Goal: Information Seeking & Learning: Learn about a topic

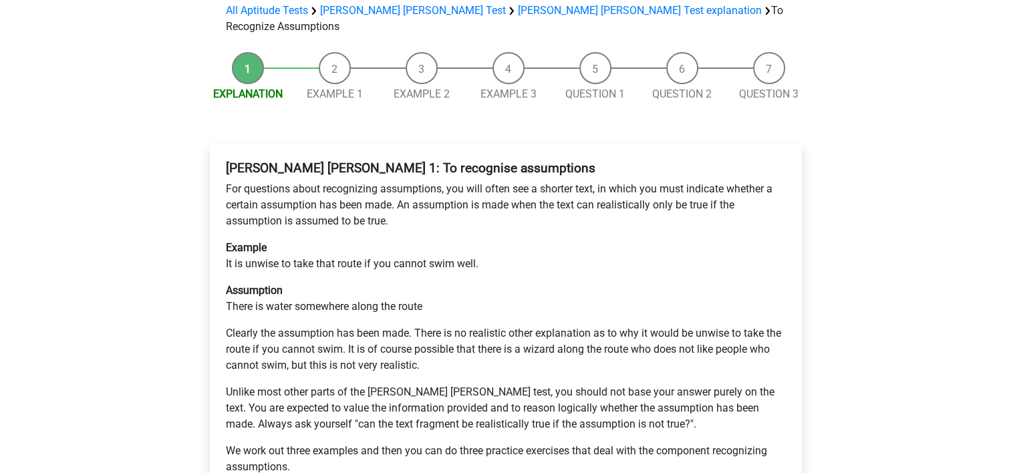
scroll to position [201, 0]
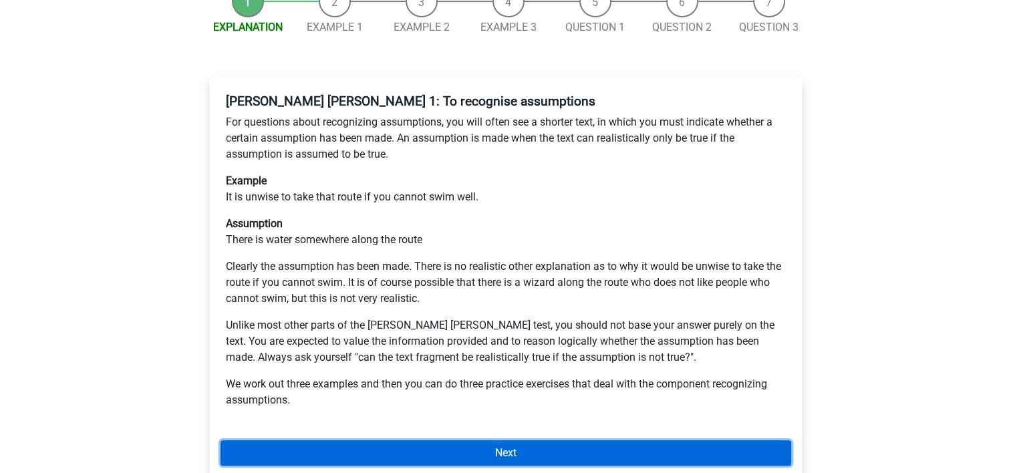
click at [526, 441] on link "Next" at bounding box center [506, 453] width 571 height 25
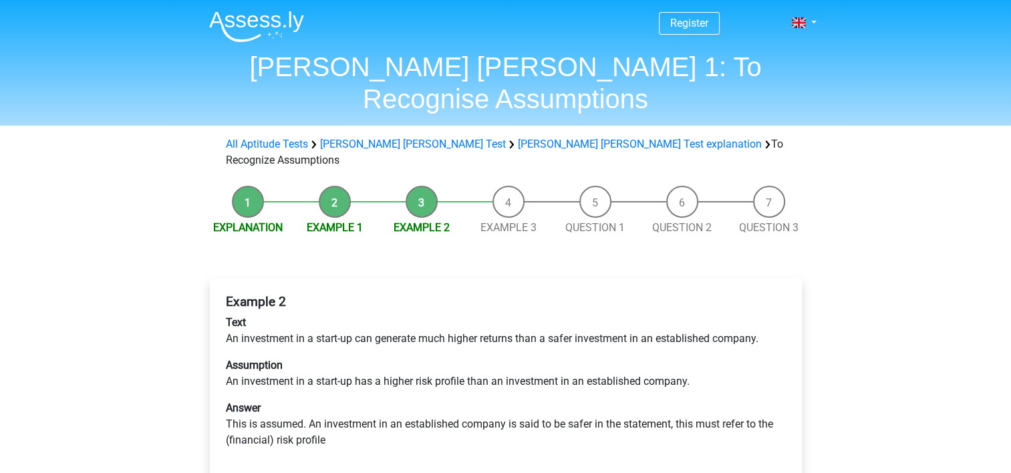
click at [507, 186] on li "Example 3" at bounding box center [508, 211] width 87 height 50
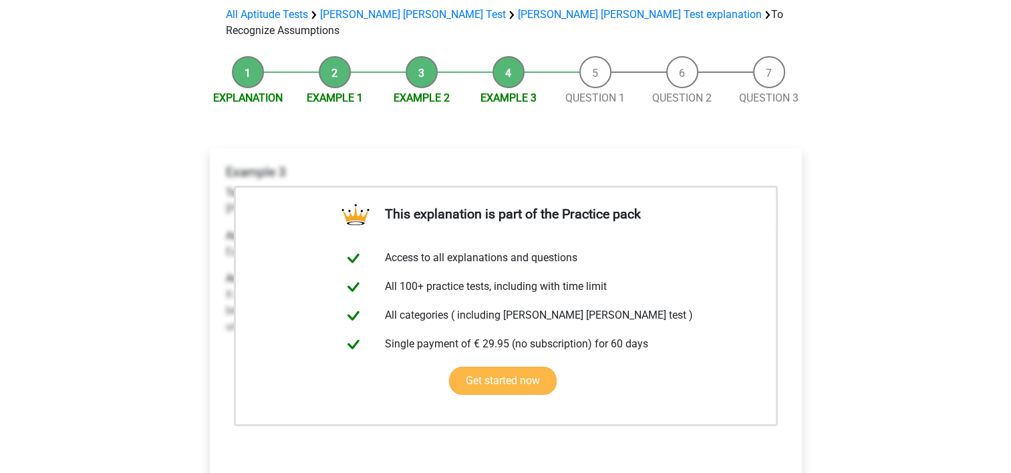
scroll to position [134, 0]
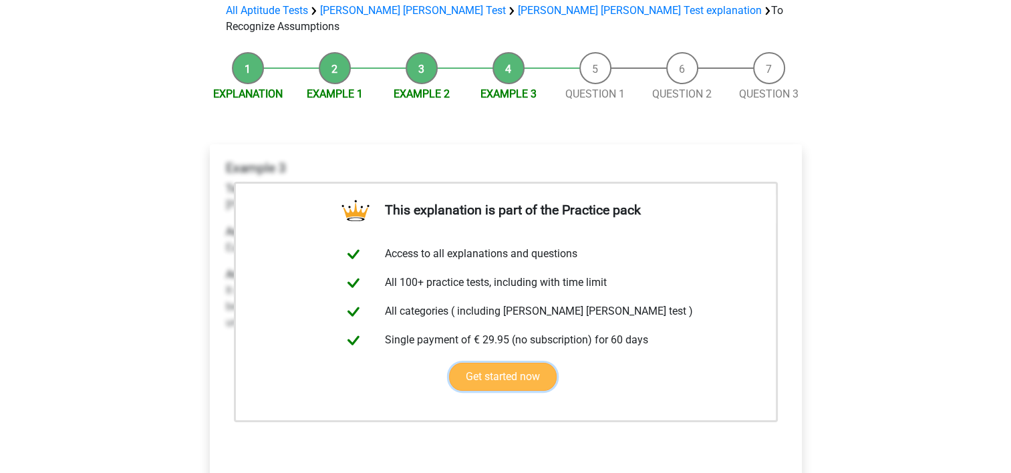
click at [529, 363] on link "Get started now" at bounding box center [503, 377] width 108 height 28
click at [604, 52] on li "Question 1" at bounding box center [595, 77] width 87 height 50
drag, startPoint x: 604, startPoint y: 19, endPoint x: 602, endPoint y: 27, distance: 8.9
click at [602, 52] on li "Question 1" at bounding box center [595, 77] width 87 height 50
